Goal: Transaction & Acquisition: Obtain resource

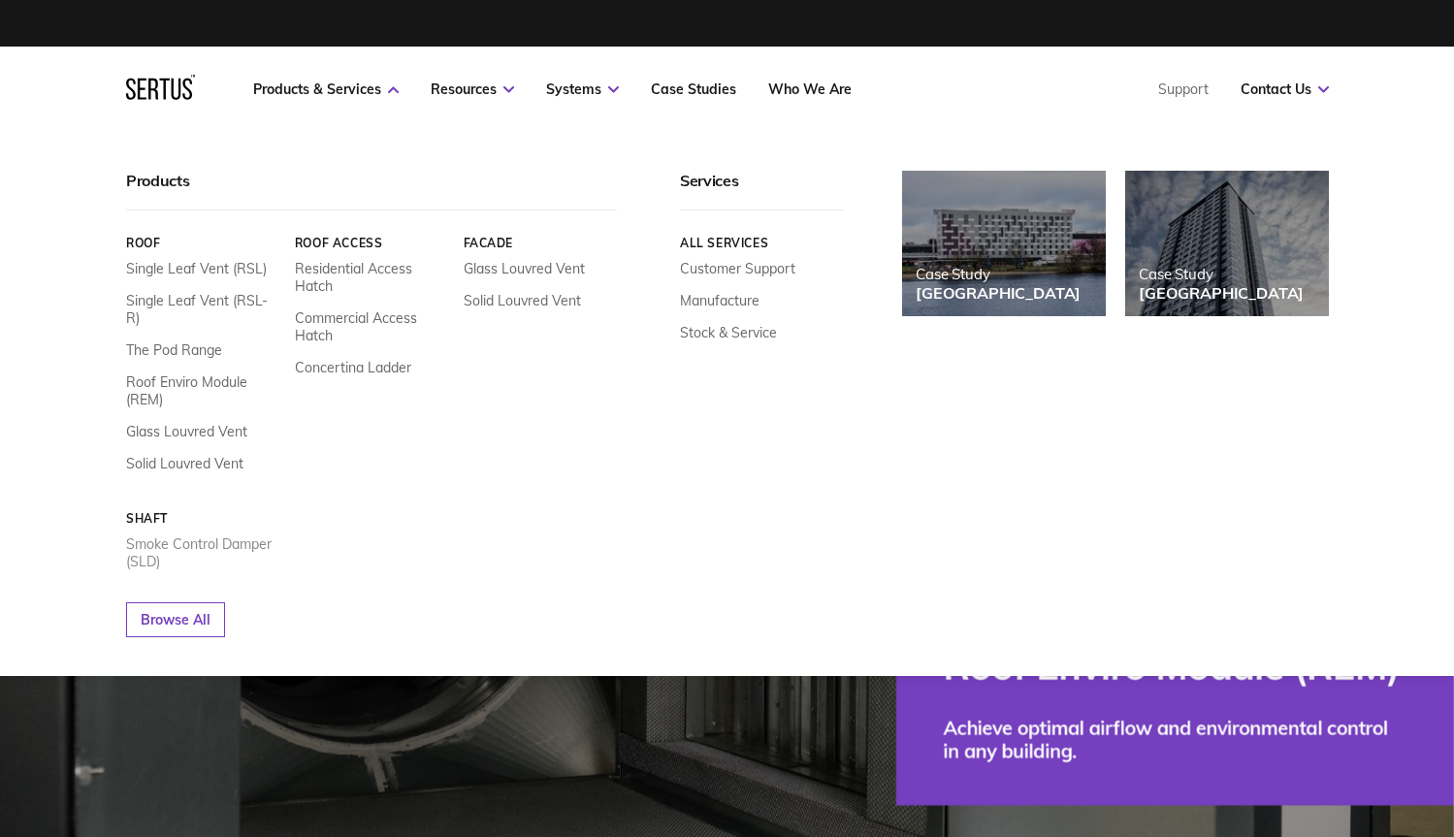
click at [165, 535] on link "Smoke Control Damper (SLD)" at bounding box center [203, 552] width 154 height 35
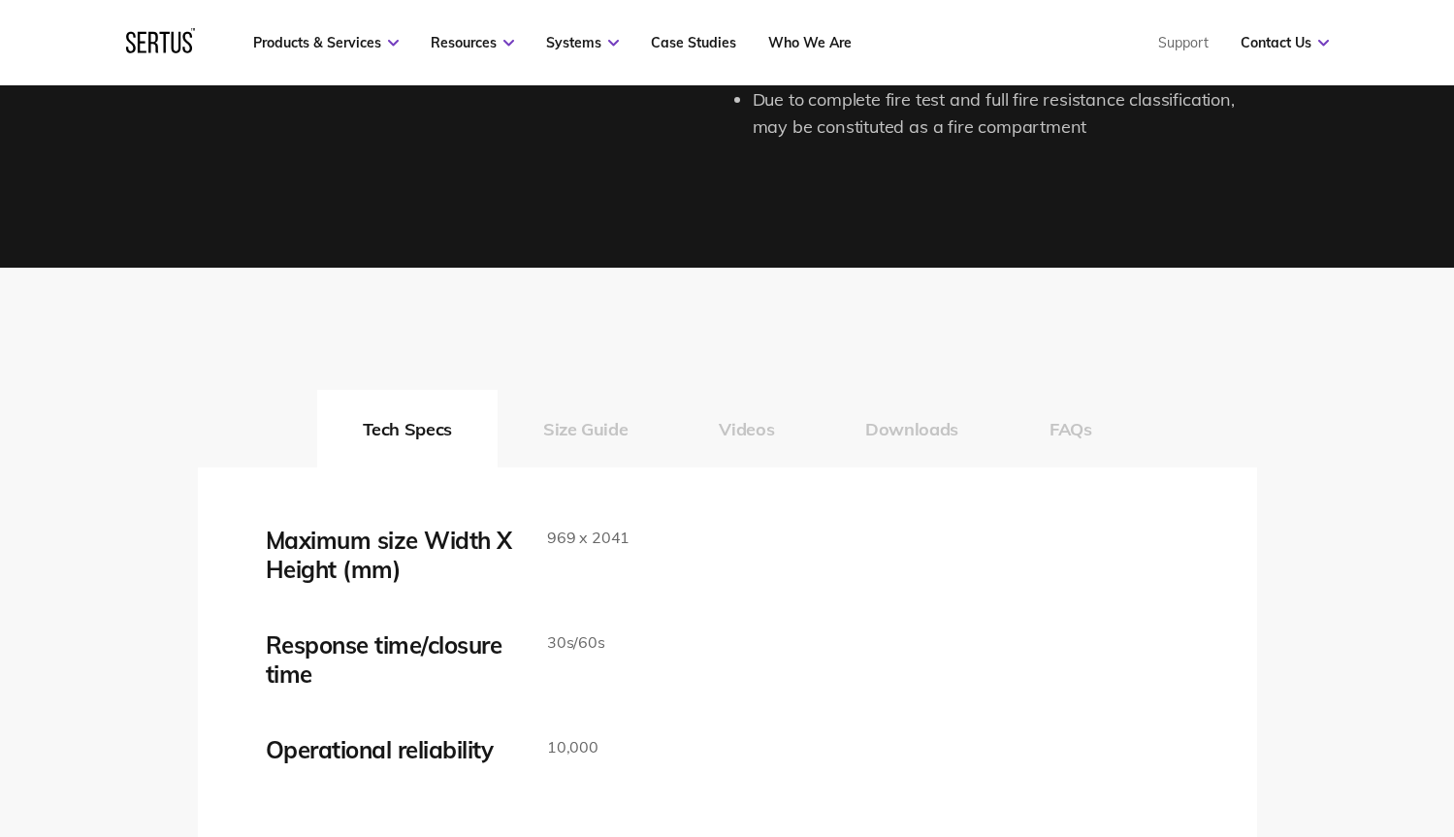
scroll to position [2923, 0]
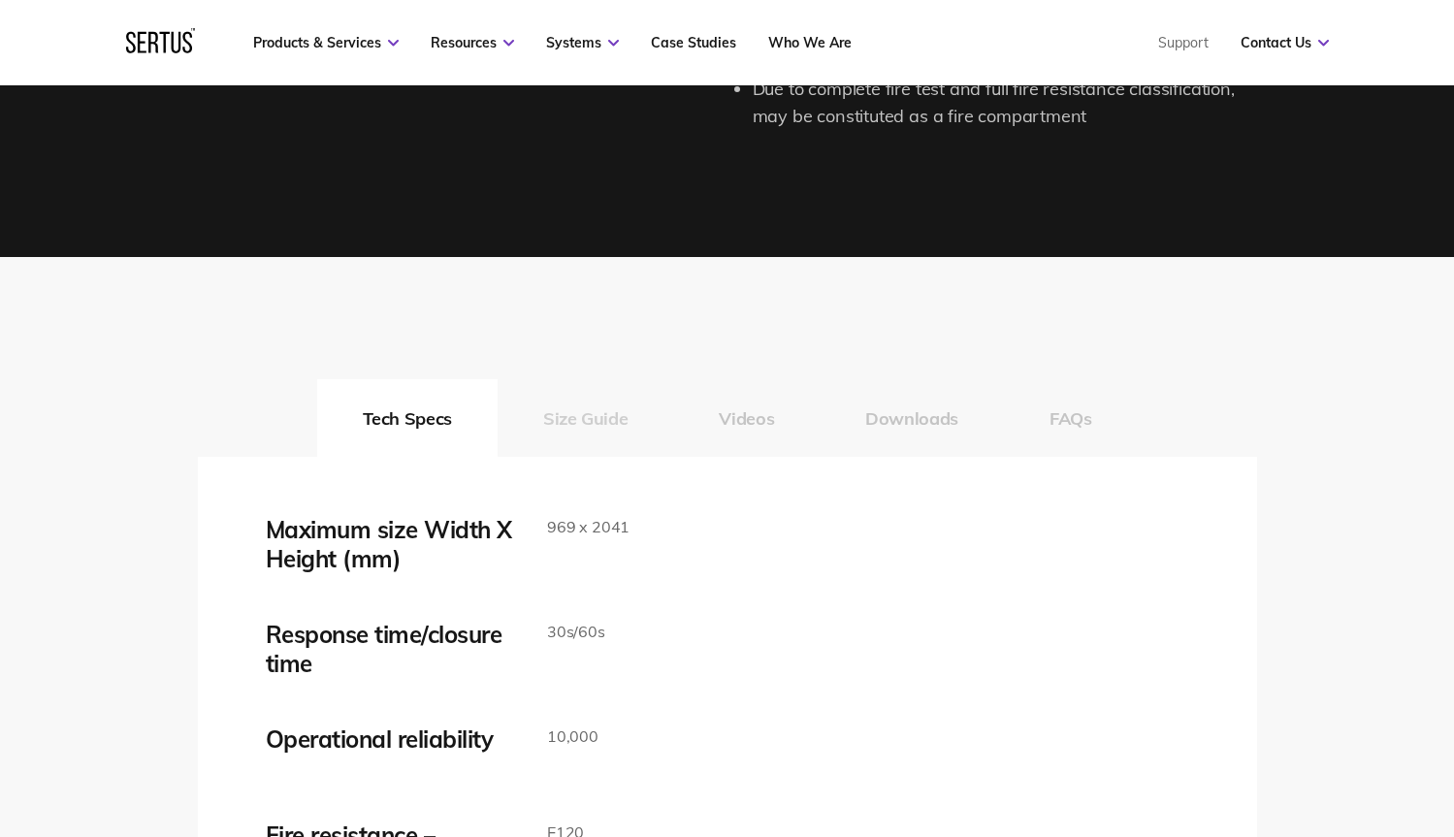
click at [604, 417] on button "Size Guide" at bounding box center [586, 418] width 176 height 78
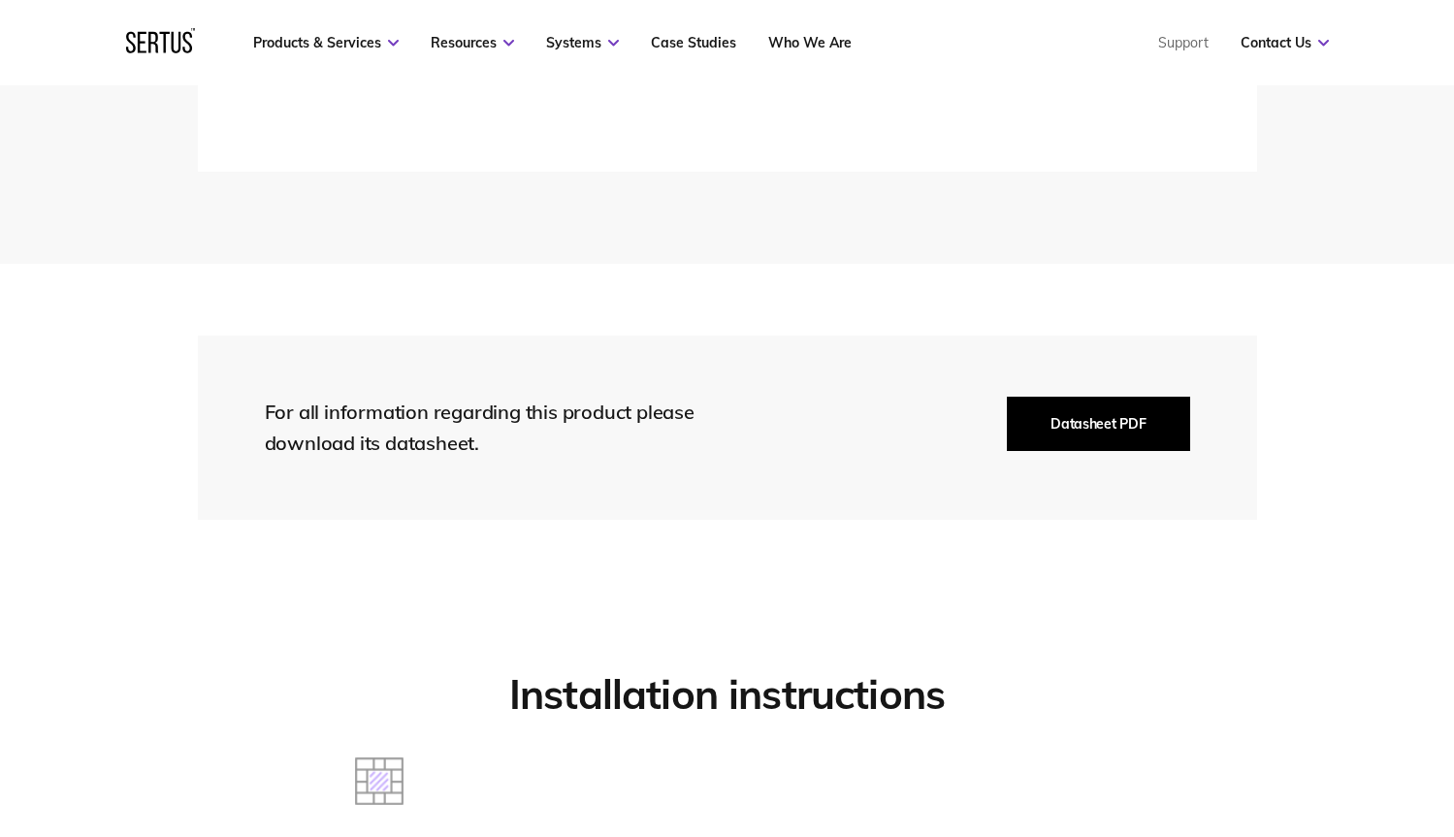
scroll to position [3622, 0]
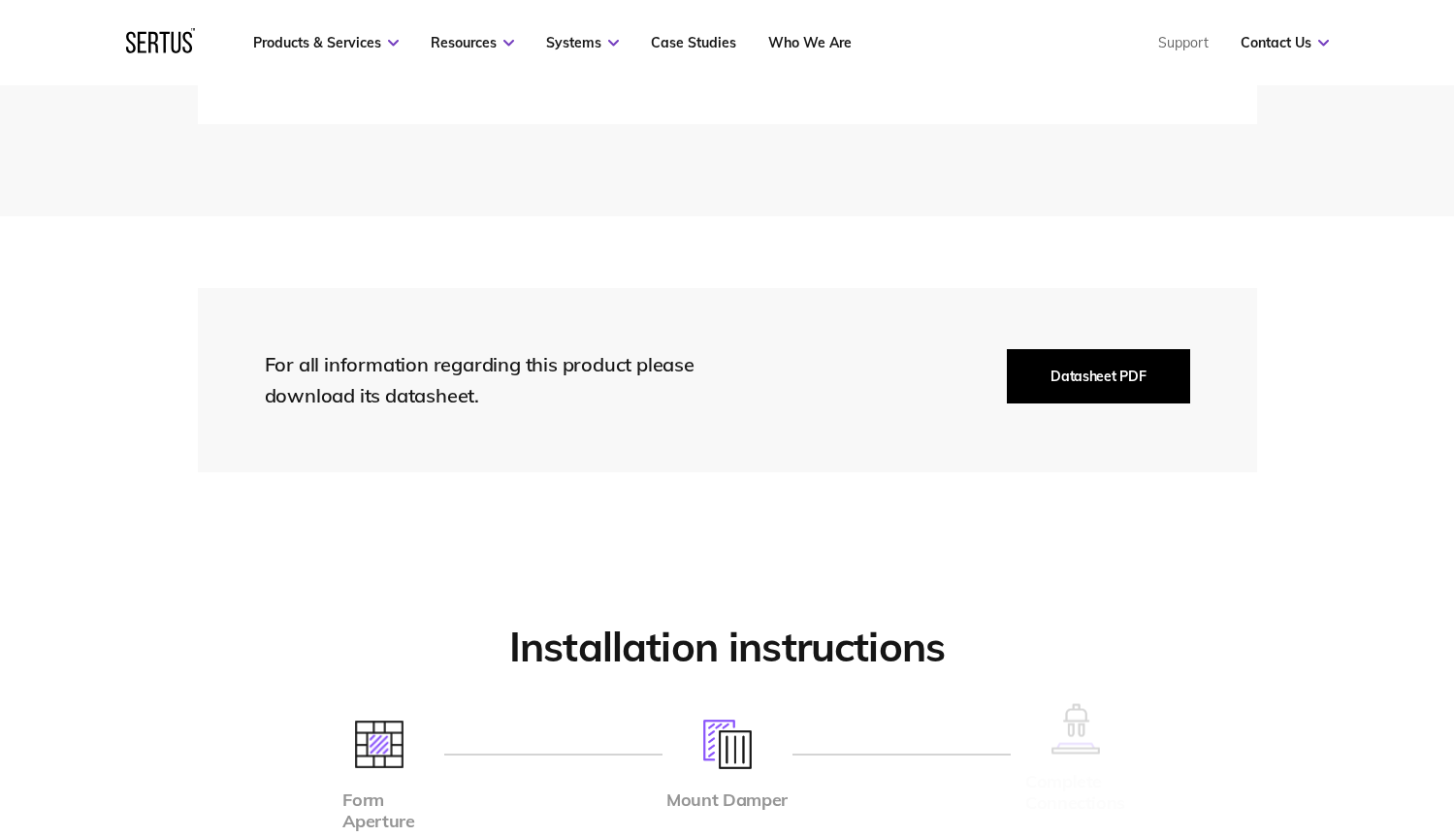
click at [1149, 366] on button "Datasheet PDF" at bounding box center [1098, 376] width 182 height 54
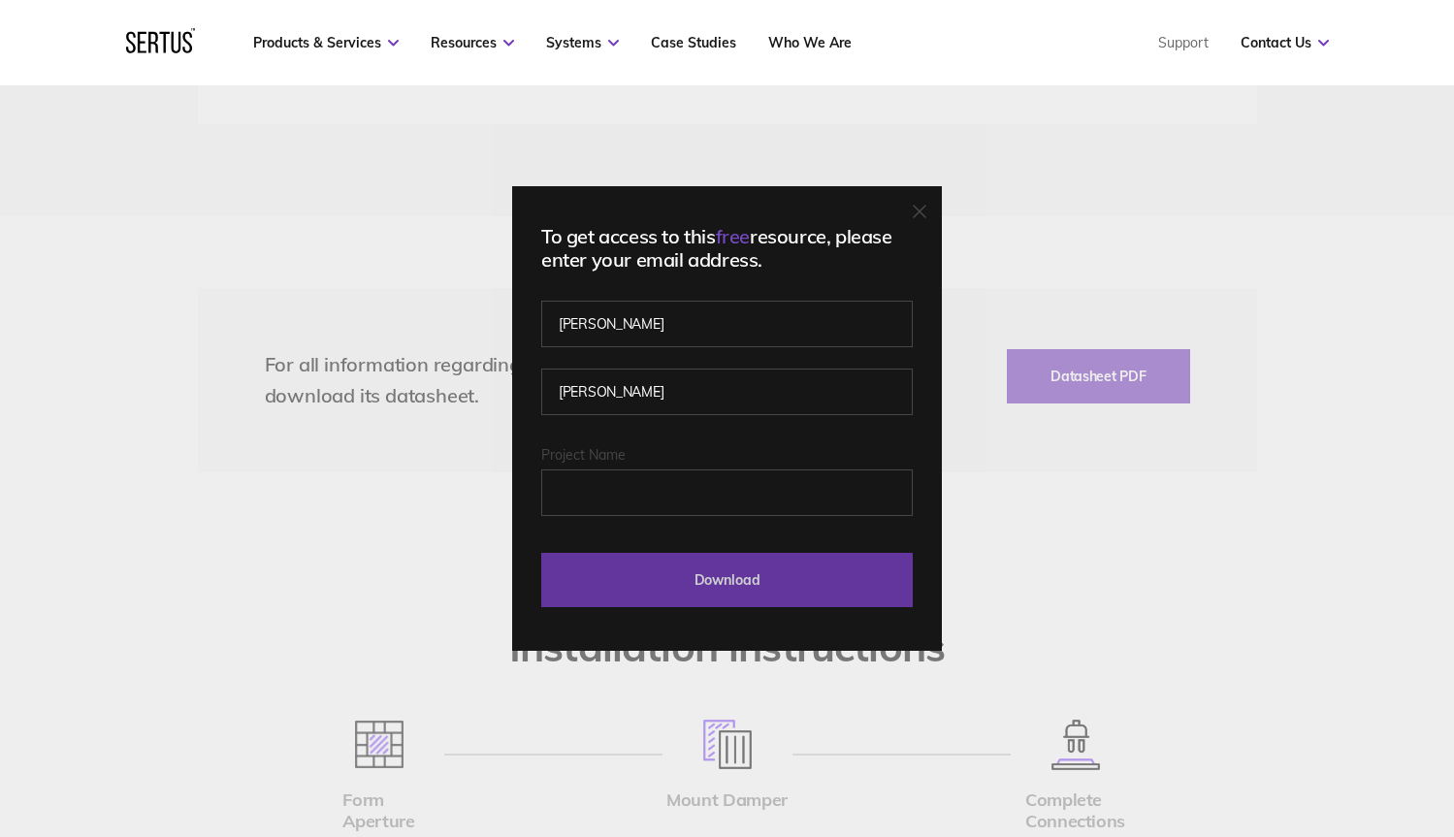
click at [788, 560] on input "Download" at bounding box center [726, 580] width 371 height 54
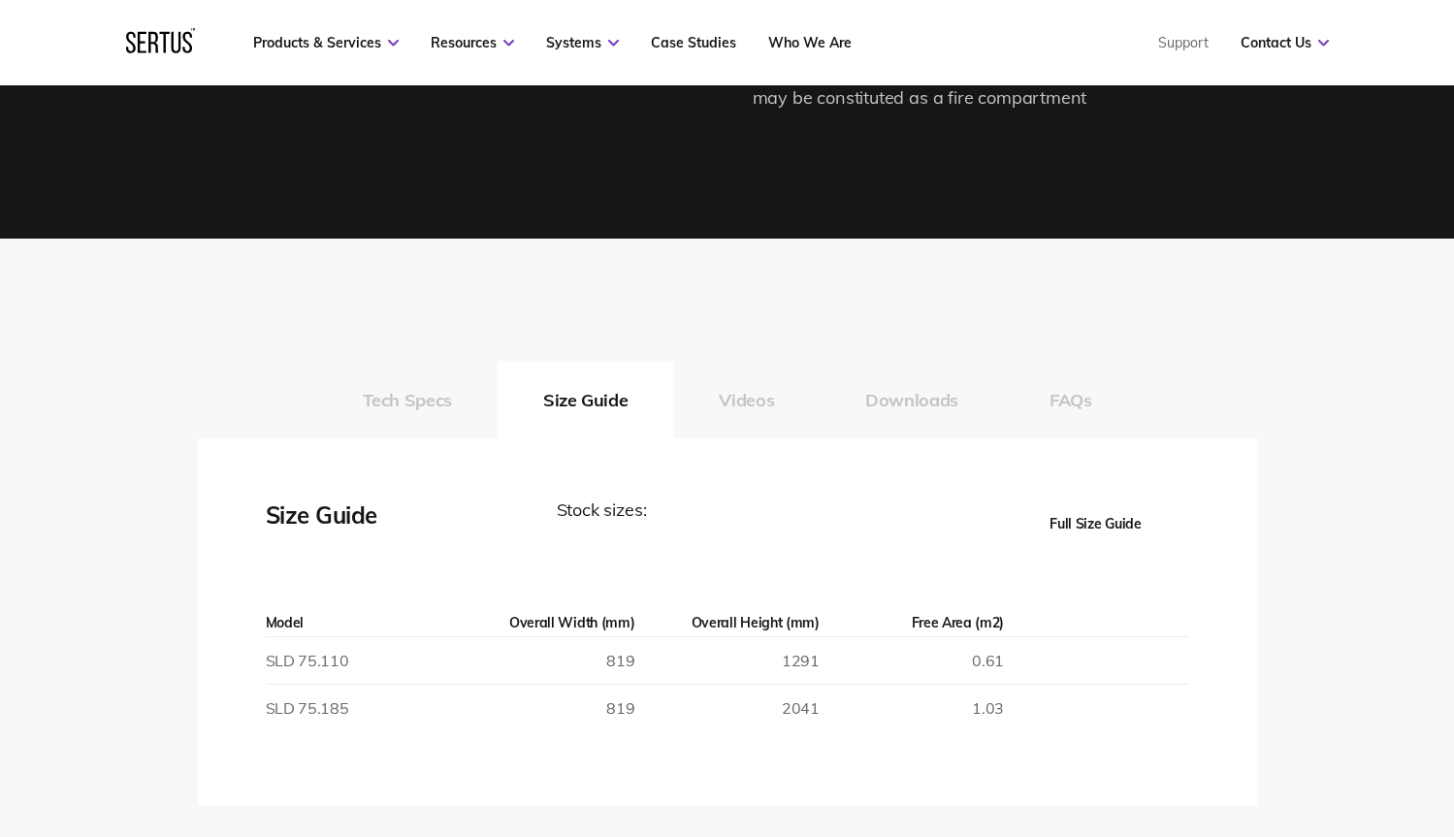
scroll to position [2917, 0]
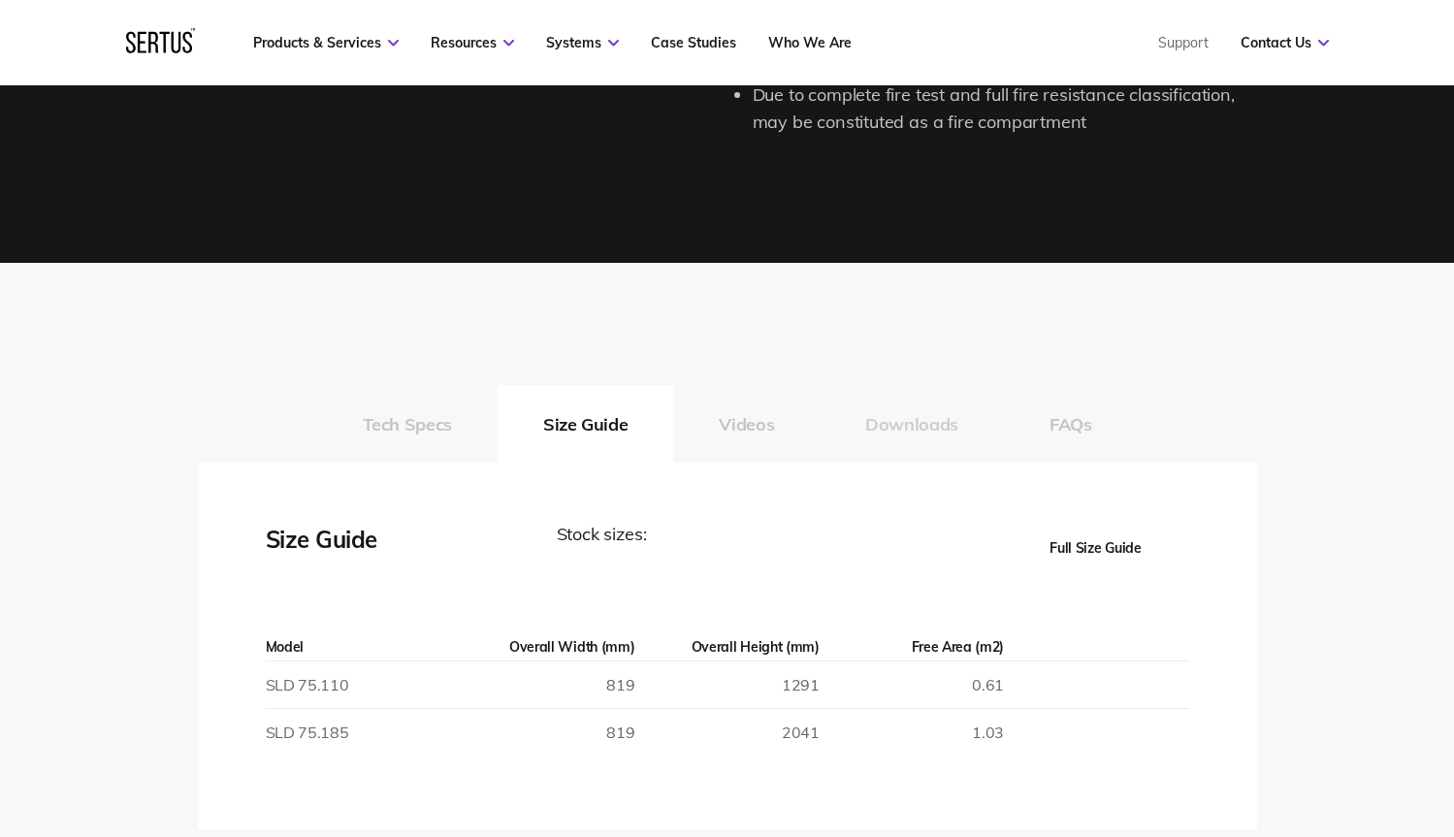
click at [917, 422] on button "Downloads" at bounding box center [912, 424] width 184 height 78
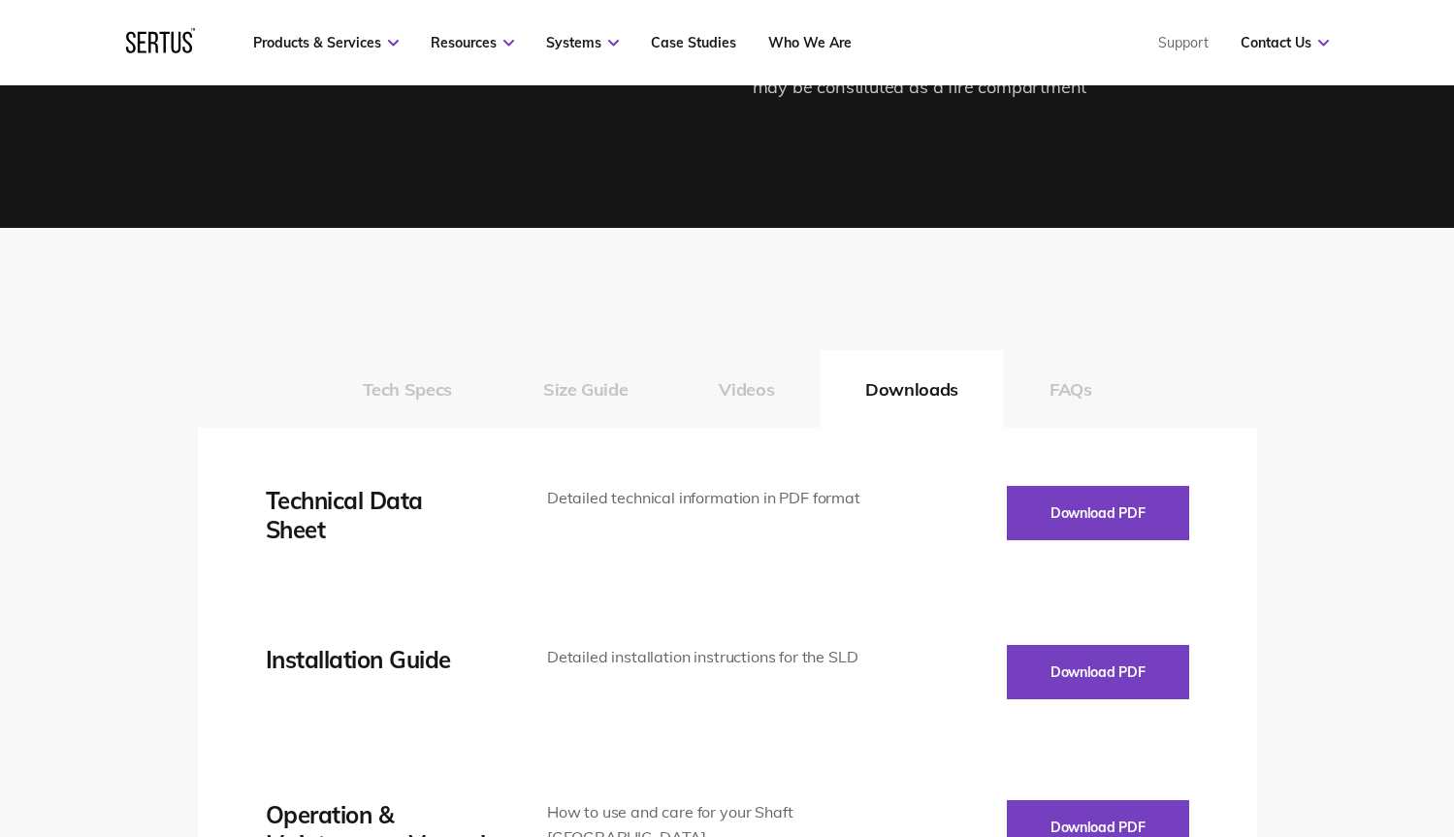
scroll to position [2980, 0]
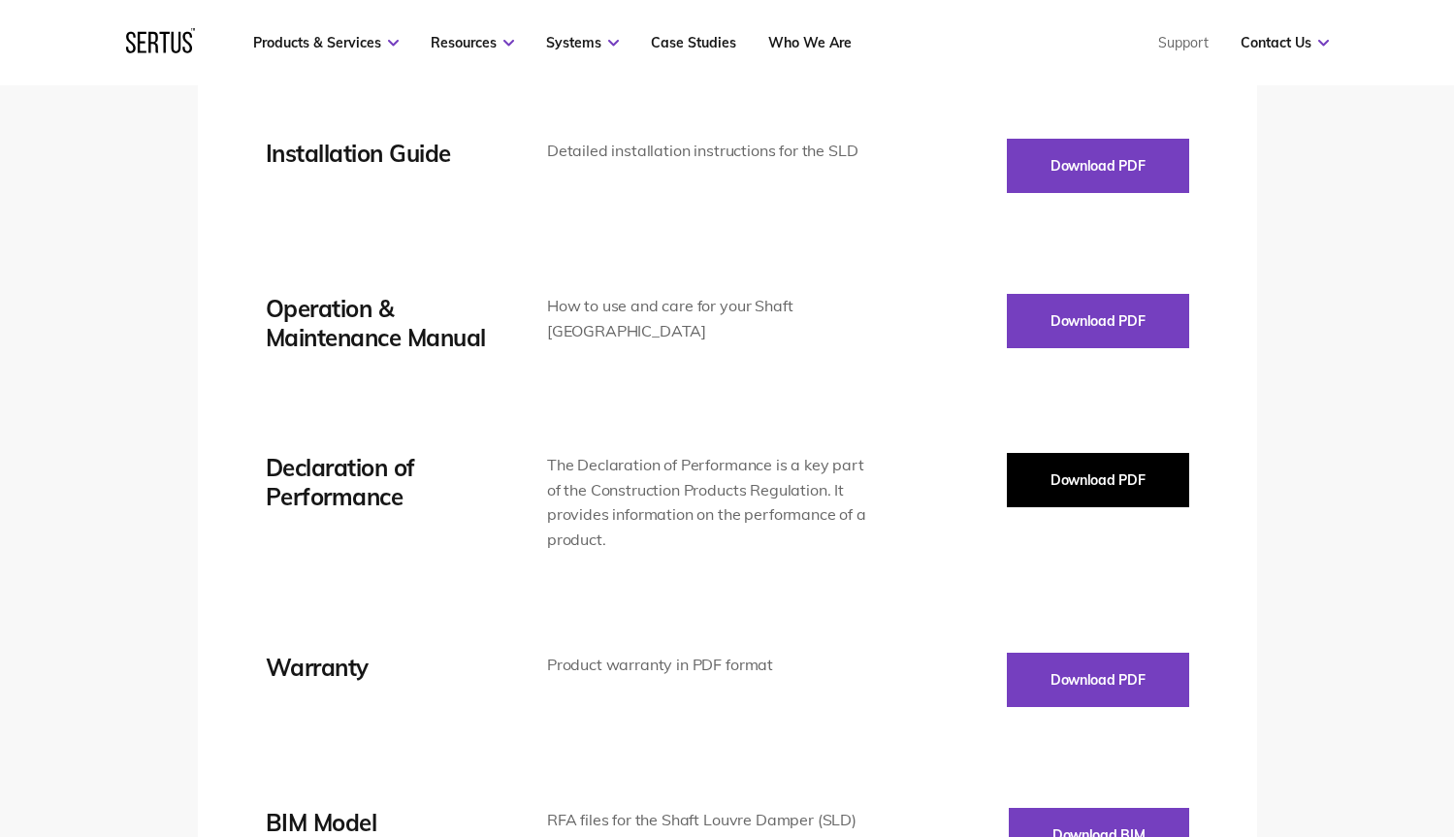
click at [1120, 470] on button "Download PDF" at bounding box center [1098, 480] width 182 height 54
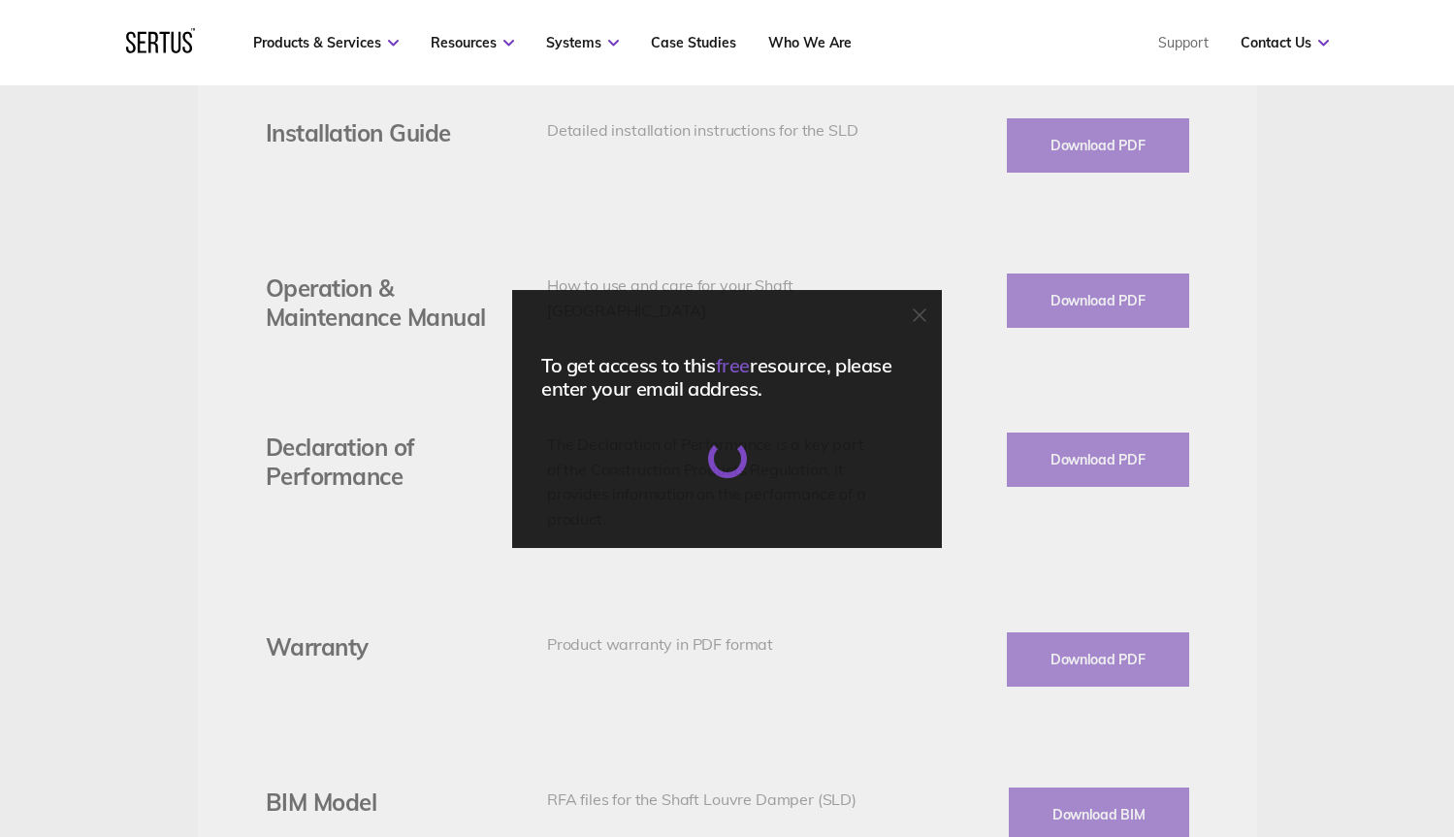
scroll to position [3523, 0]
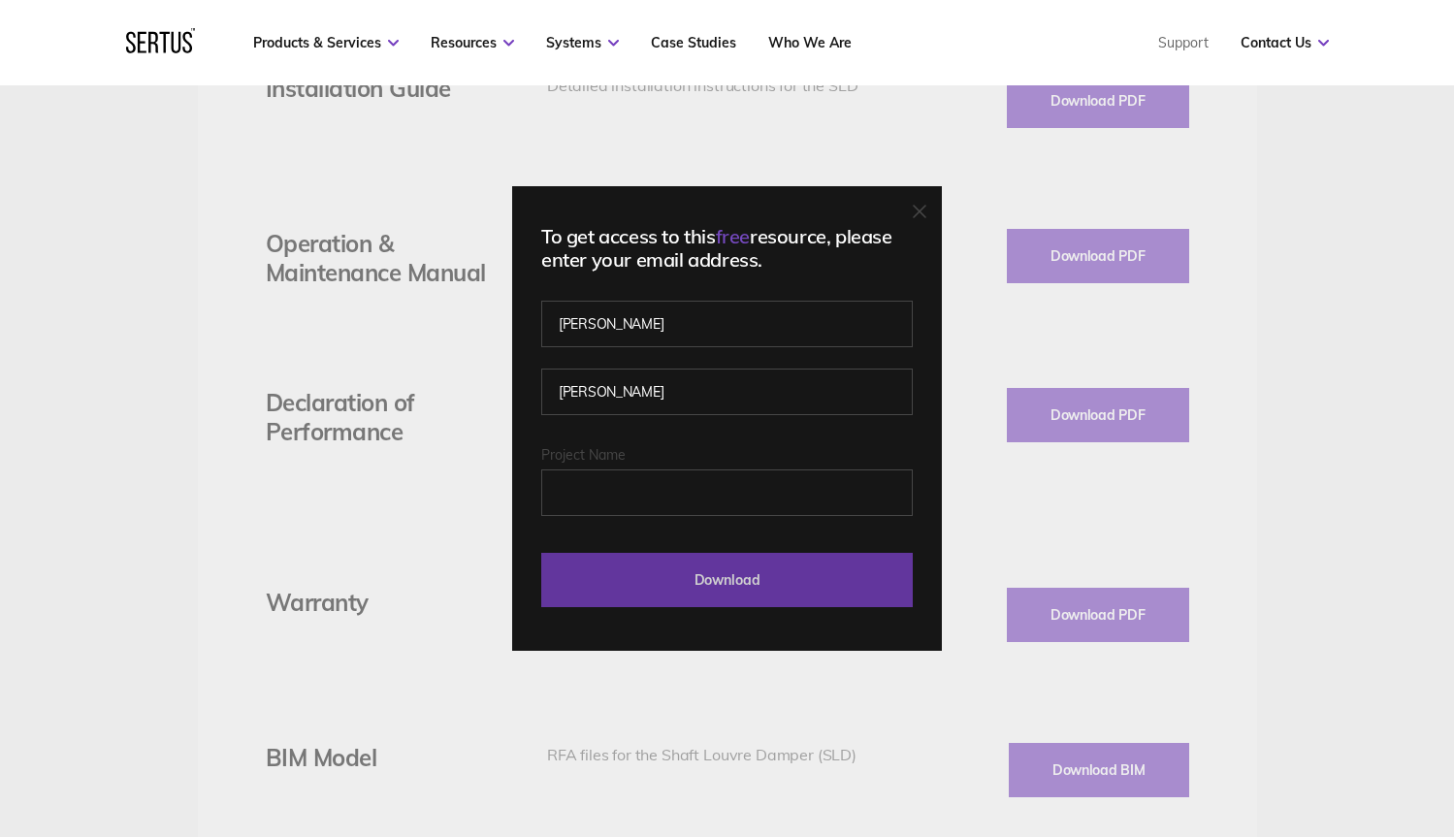
click at [860, 601] on input "Download" at bounding box center [726, 580] width 371 height 54
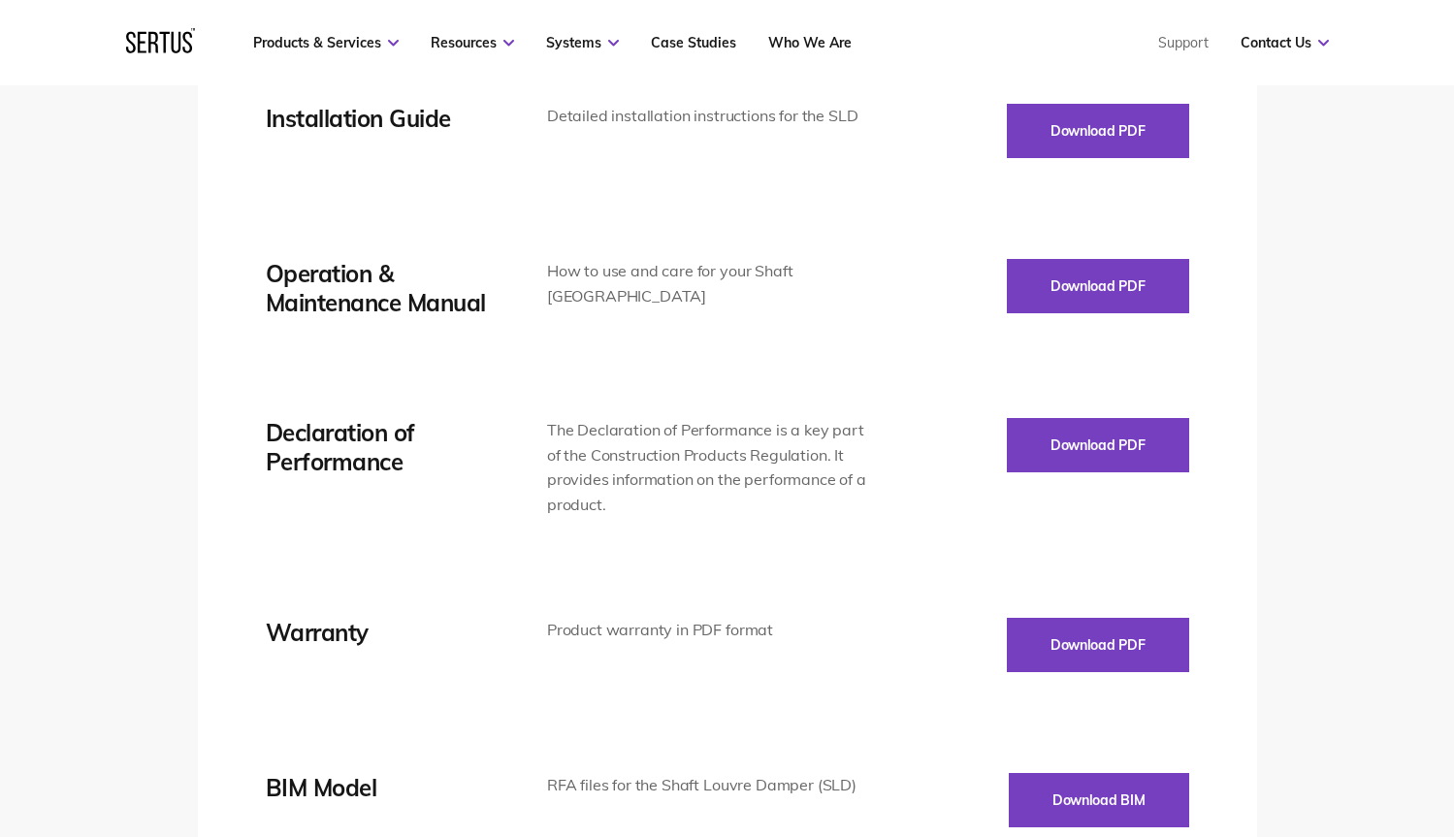
scroll to position [3469, 0]
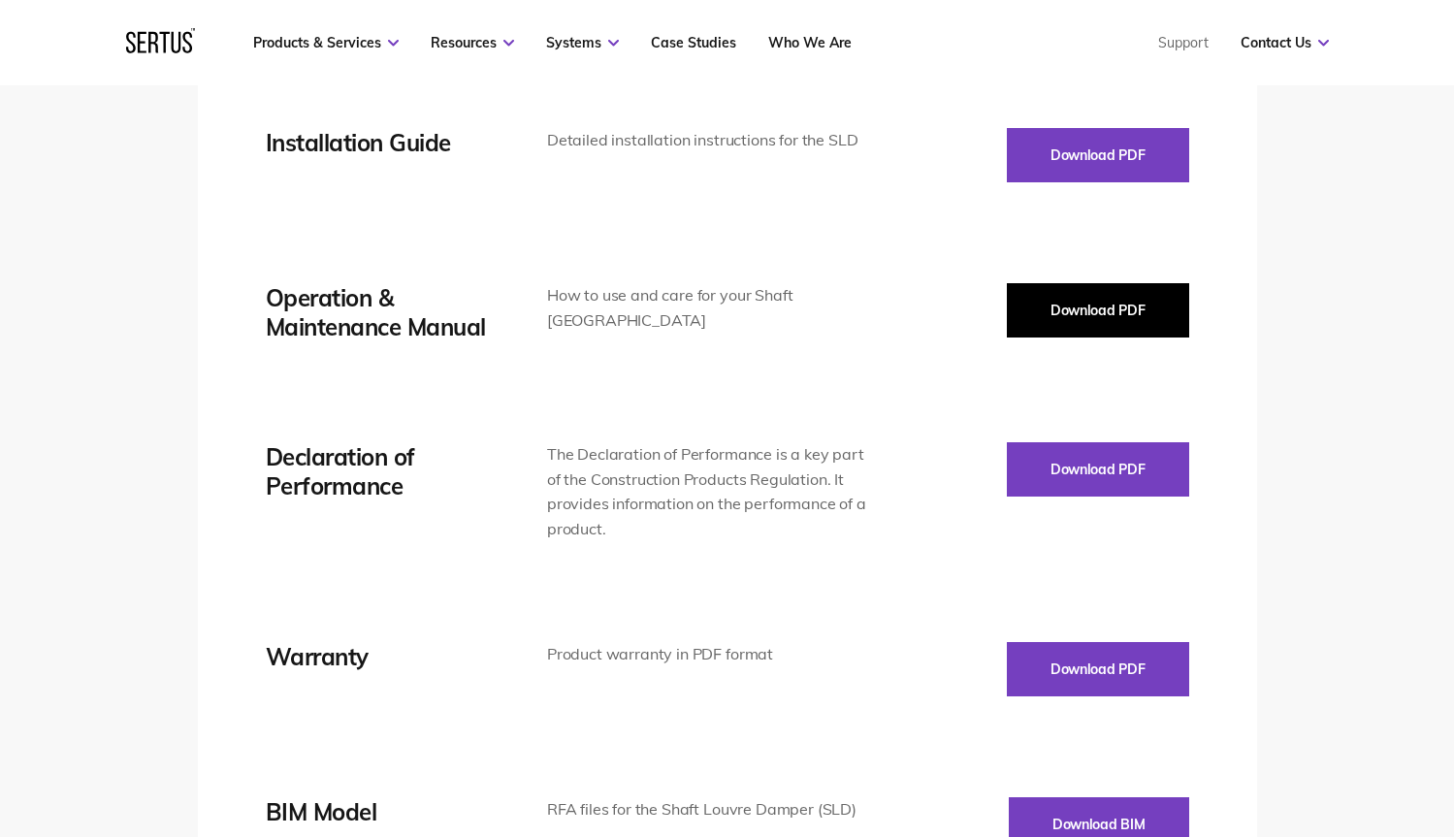
click at [1061, 311] on button "Download PDF" at bounding box center [1098, 310] width 182 height 54
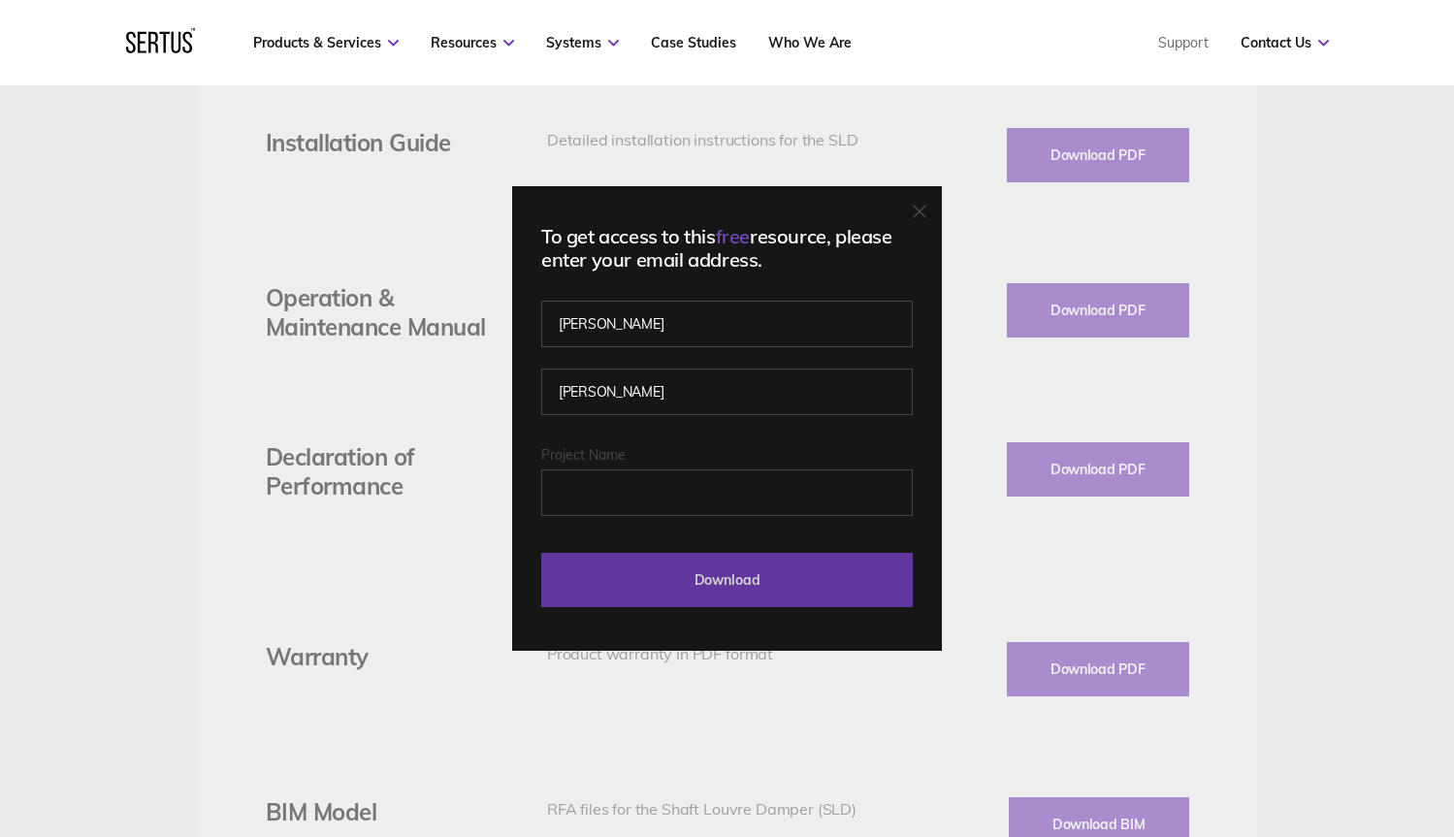
click at [764, 578] on input "Download" at bounding box center [726, 580] width 371 height 54
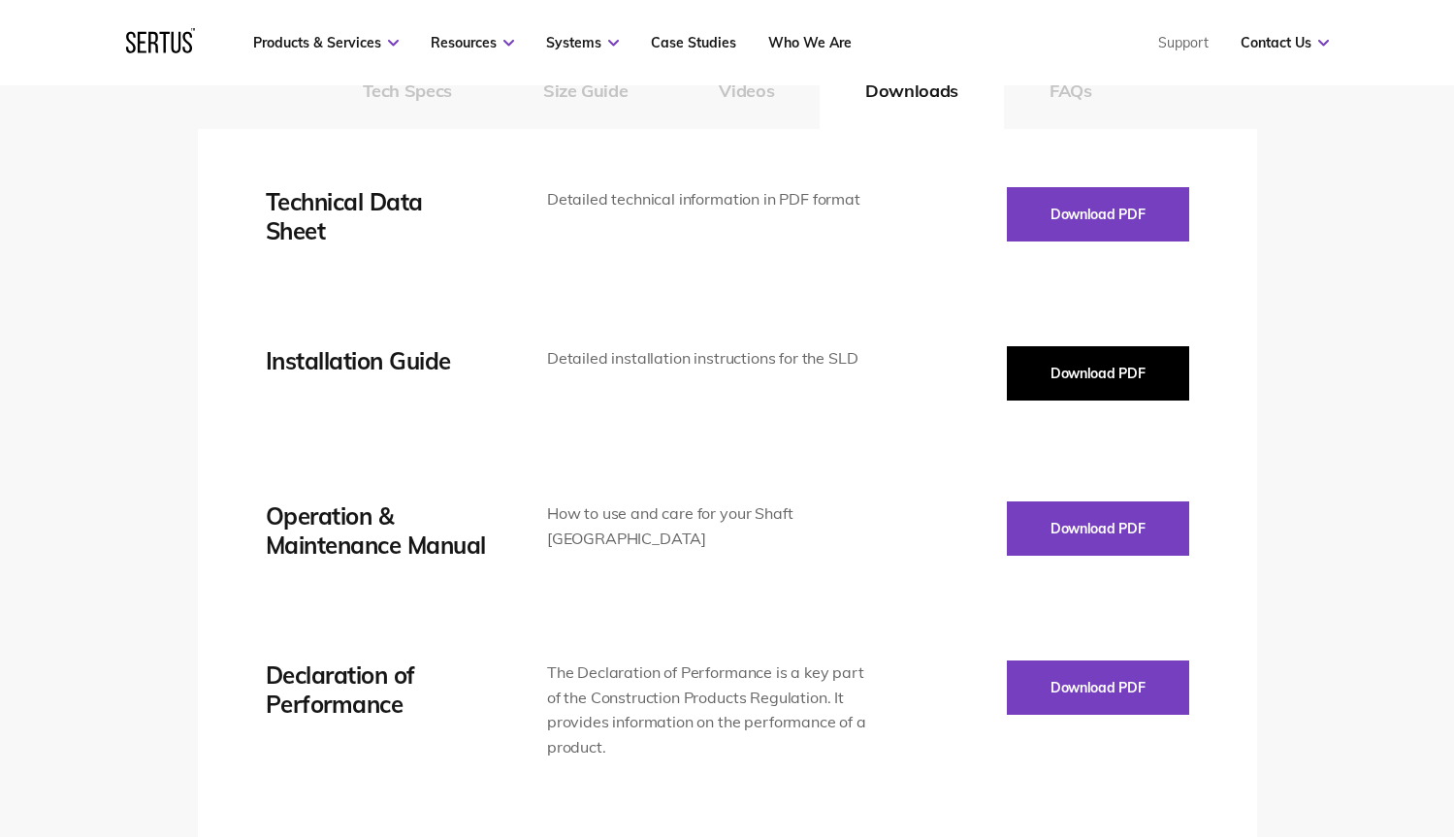
scroll to position [3244, 0]
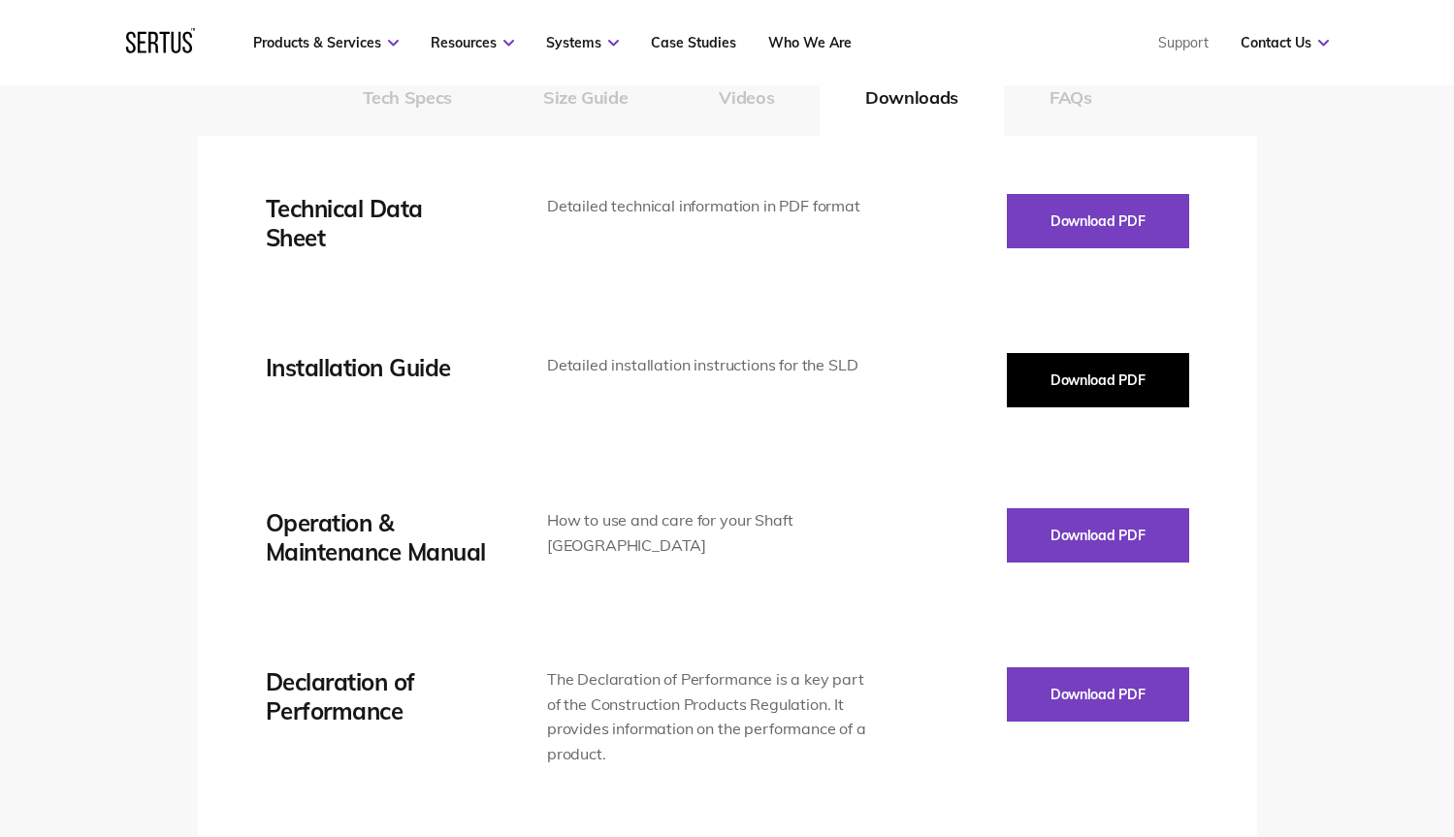
click at [1075, 380] on button "Download PDF" at bounding box center [1098, 380] width 182 height 54
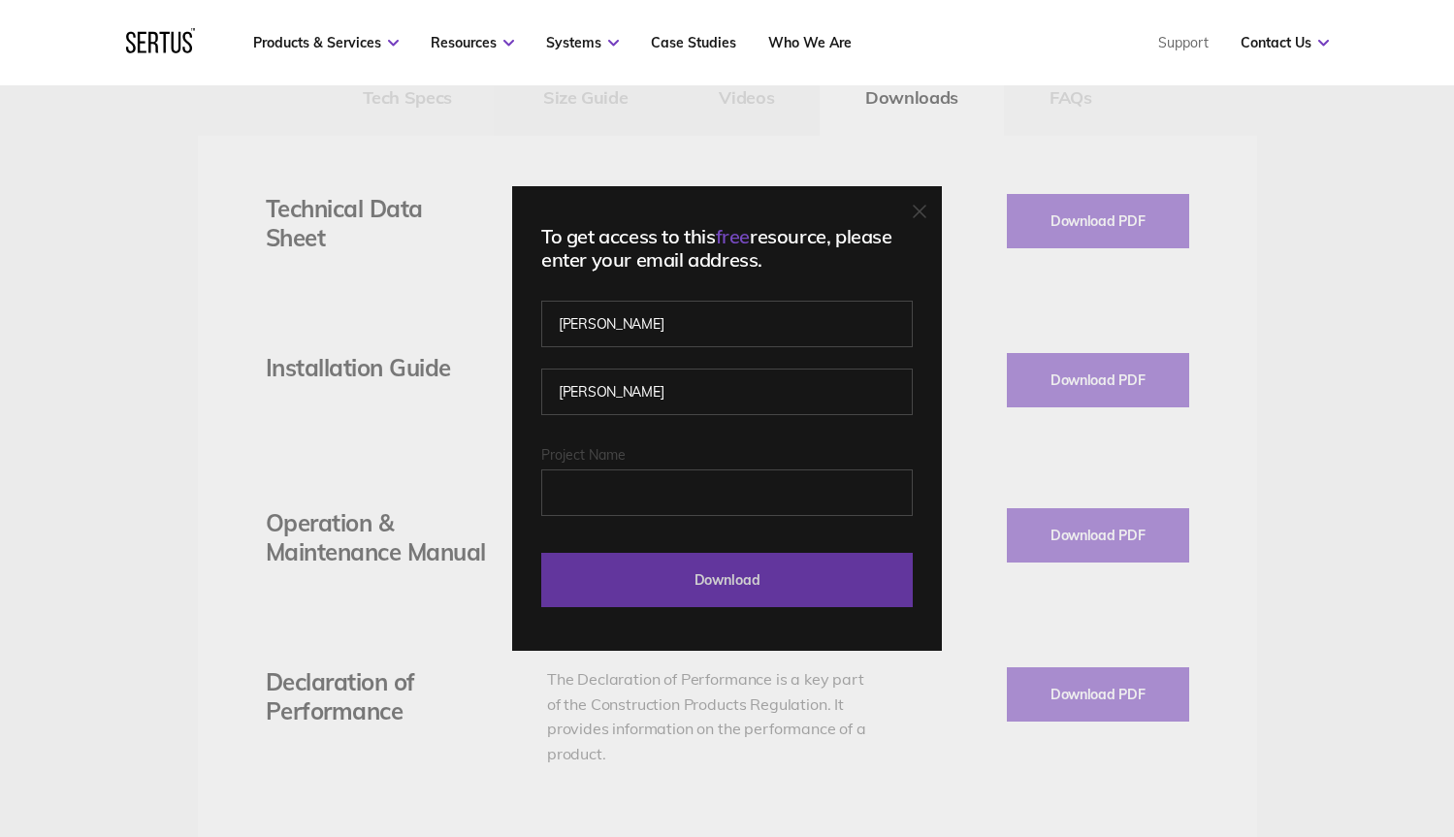
click at [820, 591] on input "Download" at bounding box center [726, 580] width 371 height 54
